Goal: Navigation & Orientation: Find specific page/section

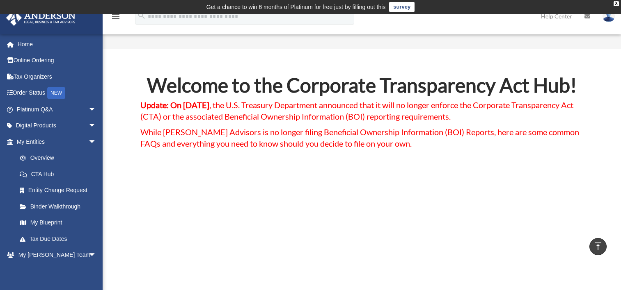
scroll to position [1904, 0]
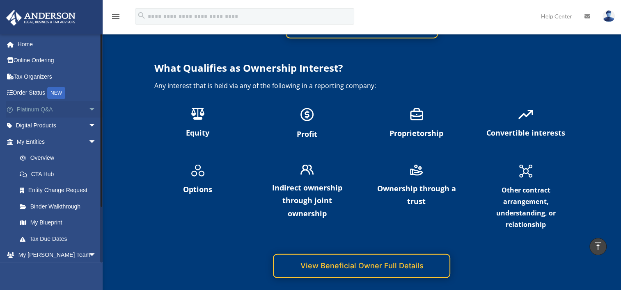
click at [88, 102] on span "arrow_drop_down" at bounding box center [96, 109] width 16 height 17
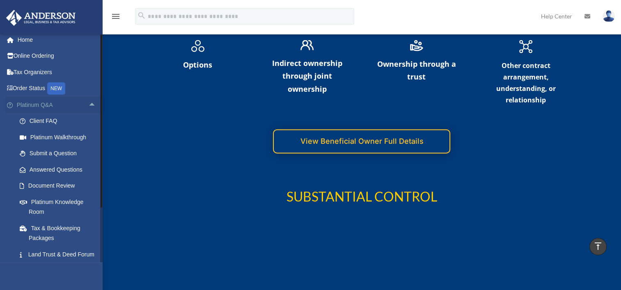
scroll to position [3, 0]
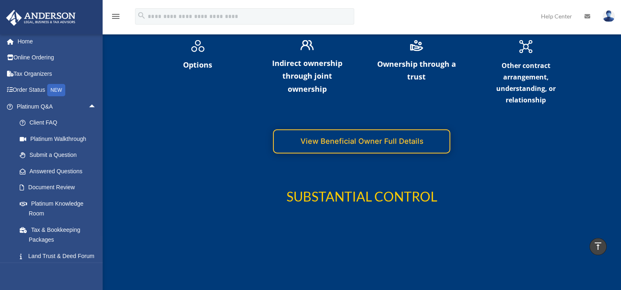
click at [608, 14] on img at bounding box center [608, 16] width 12 height 12
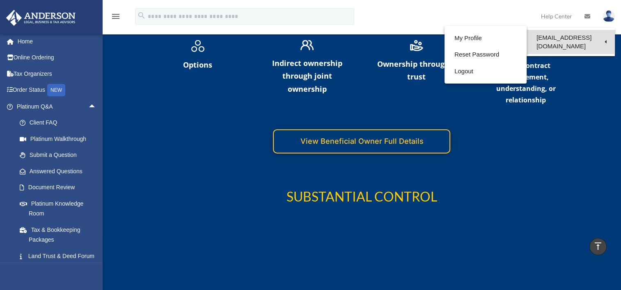
click at [591, 43] on link "[EMAIL_ADDRESS][DOMAIN_NAME]" at bounding box center [570, 42] width 88 height 24
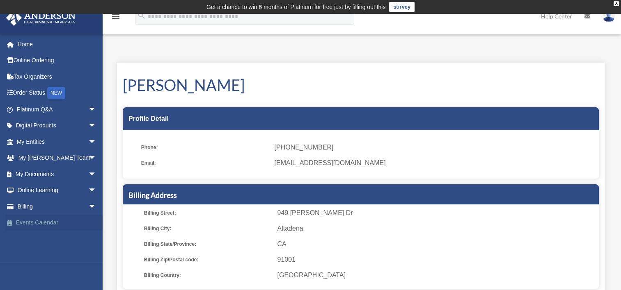
click at [48, 227] on link "Events Calendar" at bounding box center [57, 223] width 103 height 16
click at [28, 210] on link "Billing arrow_drop_down" at bounding box center [57, 207] width 103 height 16
click at [39, 228] on link "Events Calendar" at bounding box center [57, 223] width 103 height 16
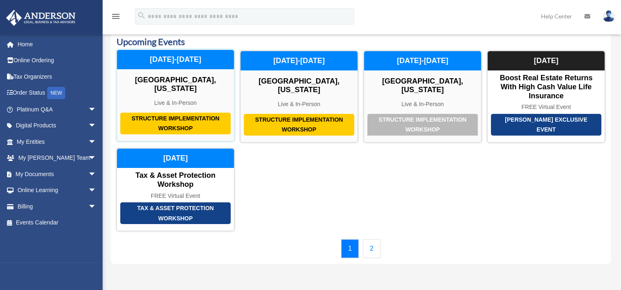
scroll to position [44, 0]
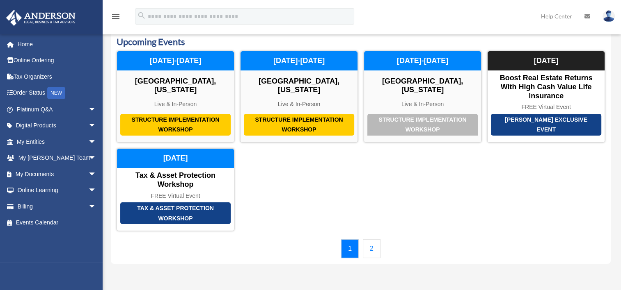
click at [387, 240] on div "1 2" at bounding box center [360, 249] width 488 height 19
click at [88, 110] on span "arrow_drop_down" at bounding box center [96, 109] width 16 height 17
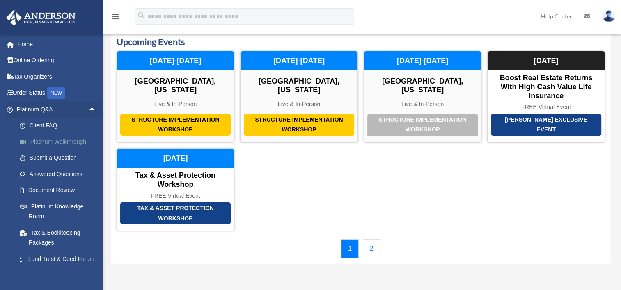
click at [71, 141] on link "Platinum Walkthrough" at bounding box center [59, 142] width 97 height 16
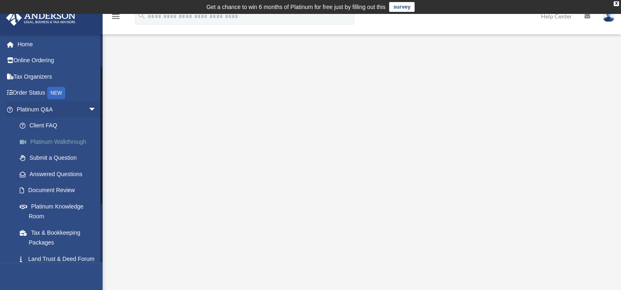
scroll to position [64, 0]
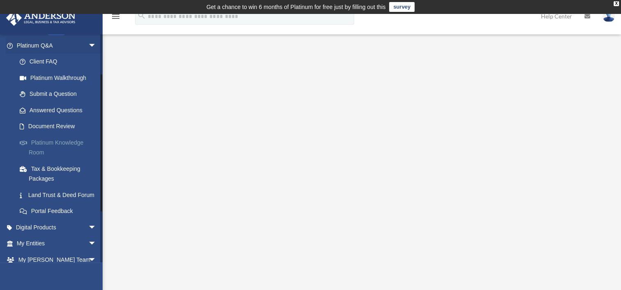
click at [64, 145] on link "Platinum Knowledge Room" at bounding box center [59, 148] width 97 height 26
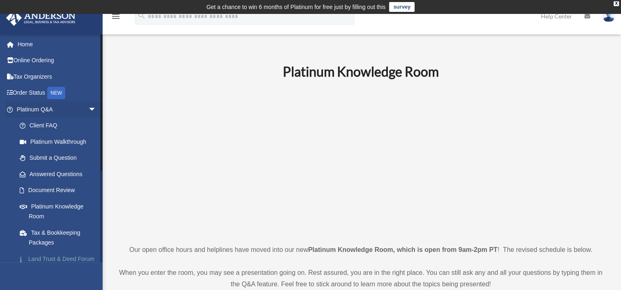
click at [69, 256] on link "Land Trust & Deed Forum" at bounding box center [59, 259] width 97 height 16
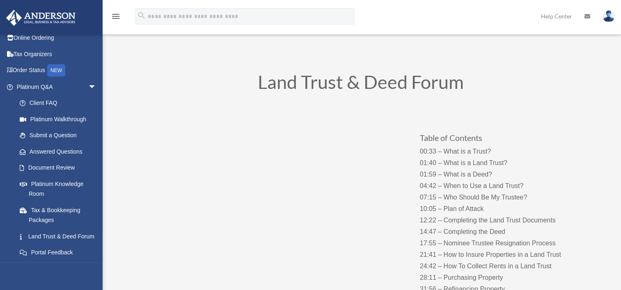
scroll to position [23, 0]
click at [41, 75] on link "Order Status NEW" at bounding box center [57, 70] width 103 height 17
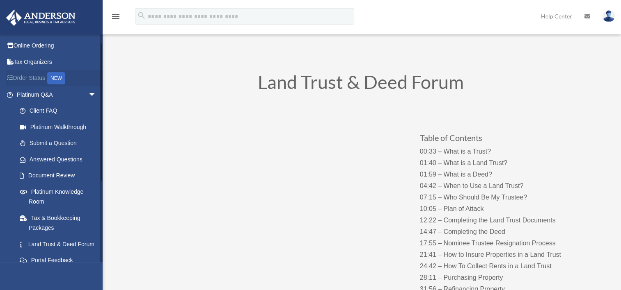
scroll to position [0, 0]
